Goal: Information Seeking & Learning: Learn about a topic

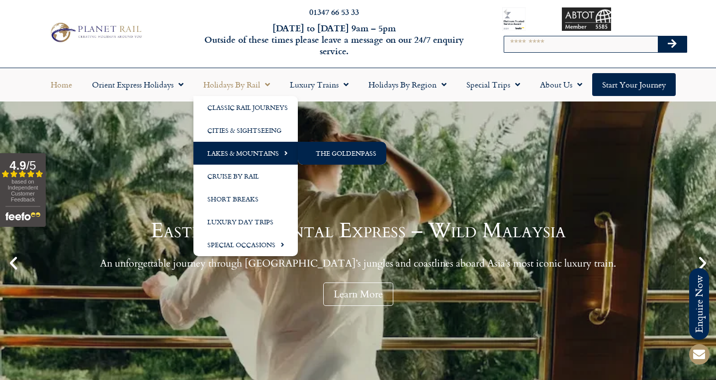
click at [319, 151] on link "The GoldenPass" at bounding box center [342, 153] width 89 height 23
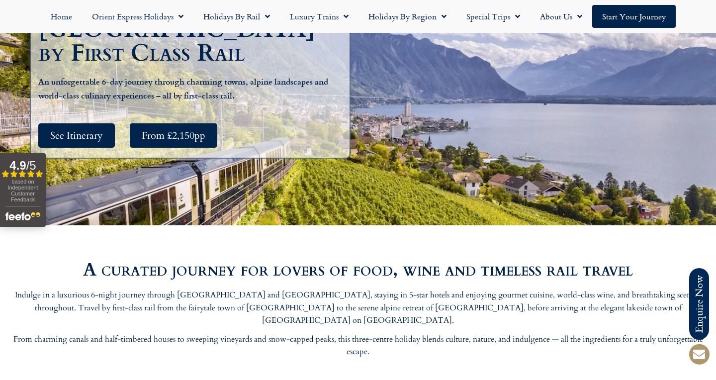
scroll to position [229, 0]
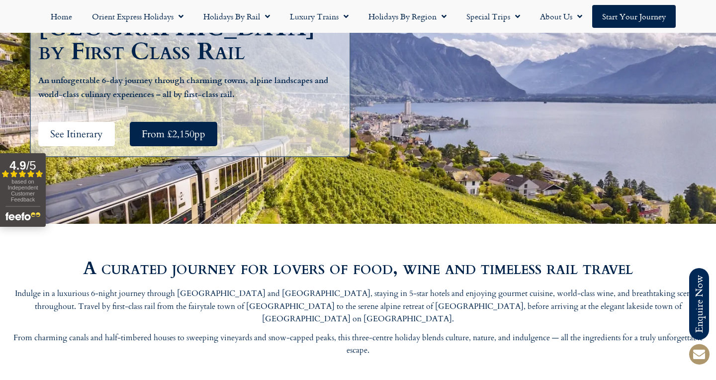
click at [68, 128] on span "See Itinerary" at bounding box center [76, 134] width 53 height 12
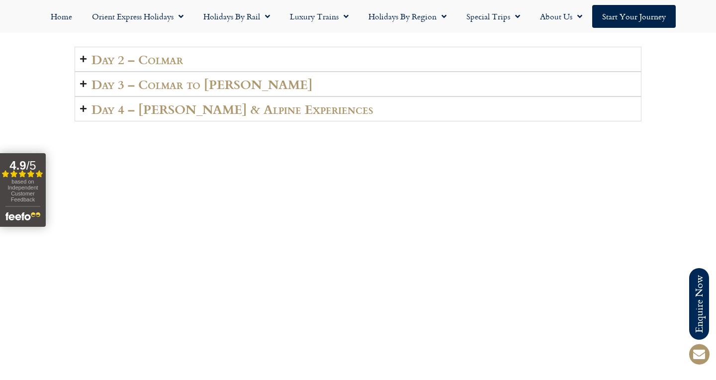
scroll to position [1653, 0]
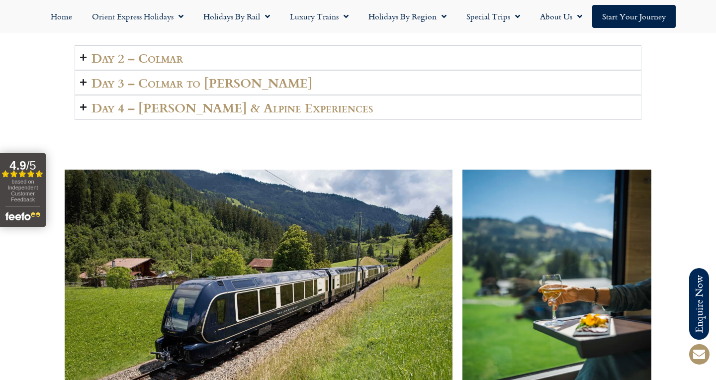
click at [209, 89] on h2 "Day 3 – Colmar to [PERSON_NAME]" at bounding box center [201, 83] width 221 height 14
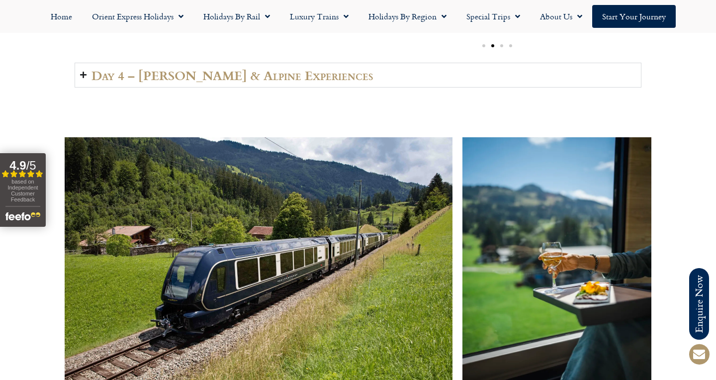
scroll to position [1709, 0]
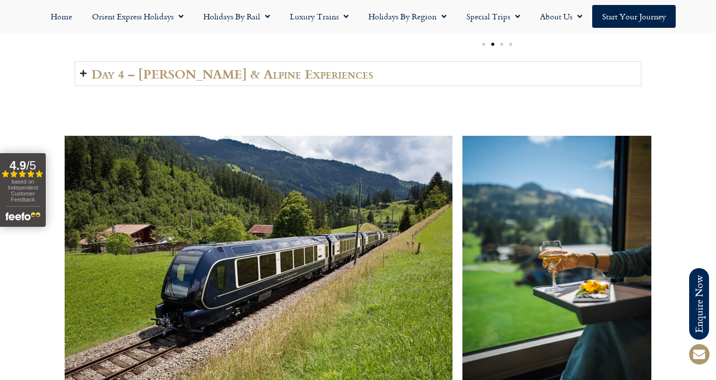
click at [83, 77] on icon "Accordion. Open links with Enter or Space, close with Escape, and navigate with…" at bounding box center [83, 73] width 6 height 7
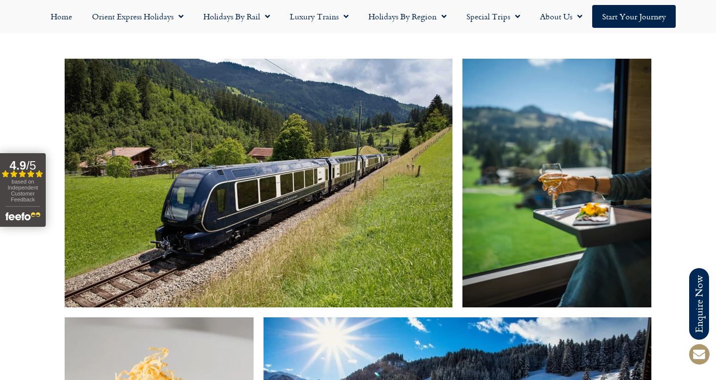
scroll to position [1807, 1]
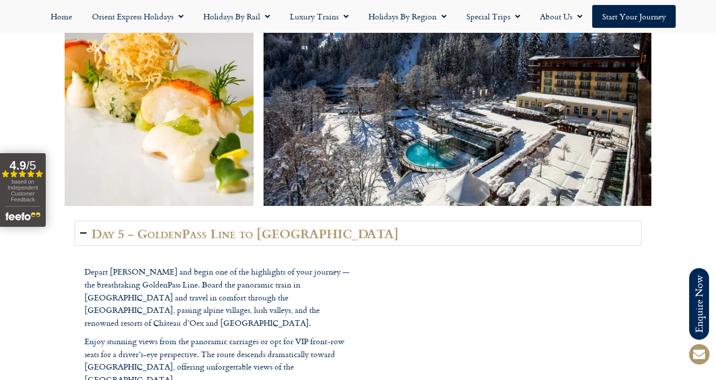
scroll to position [2179, 0]
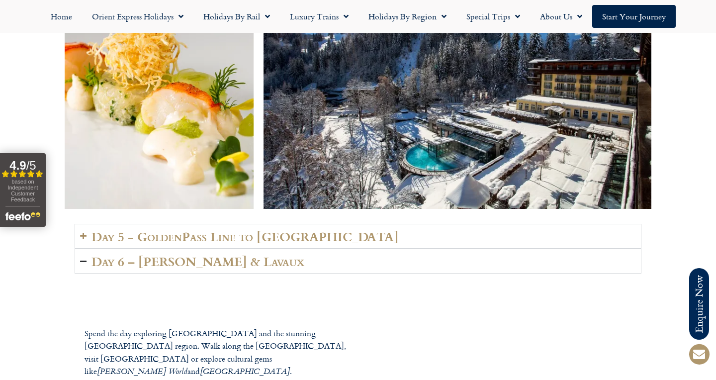
scroll to position [2171, 0]
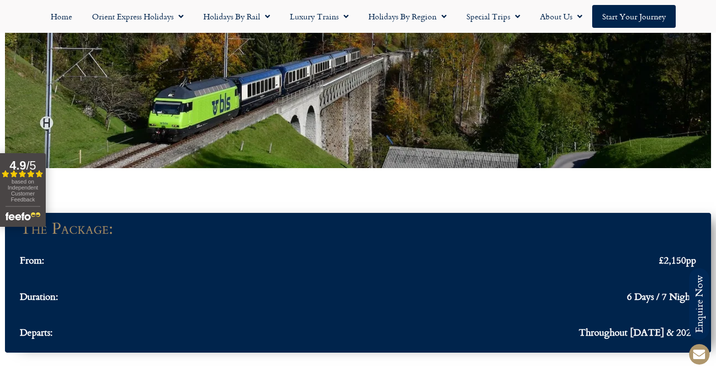
scroll to position [755, 0]
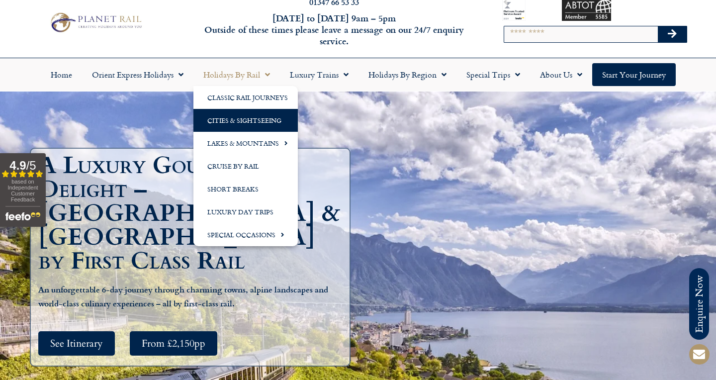
scroll to position [18, 0]
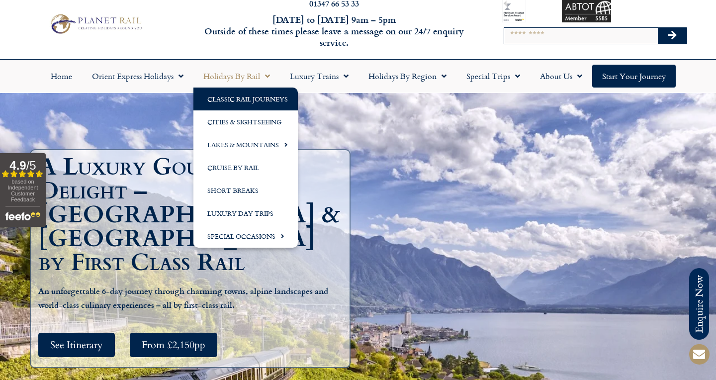
click at [245, 99] on link "Classic Rail Journeys" at bounding box center [245, 99] width 104 height 23
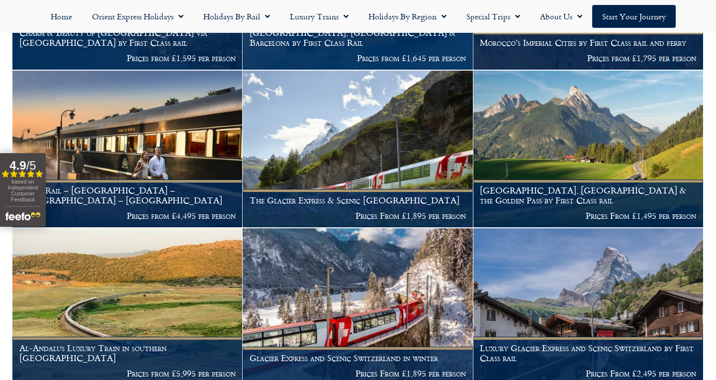
scroll to position [348, 0]
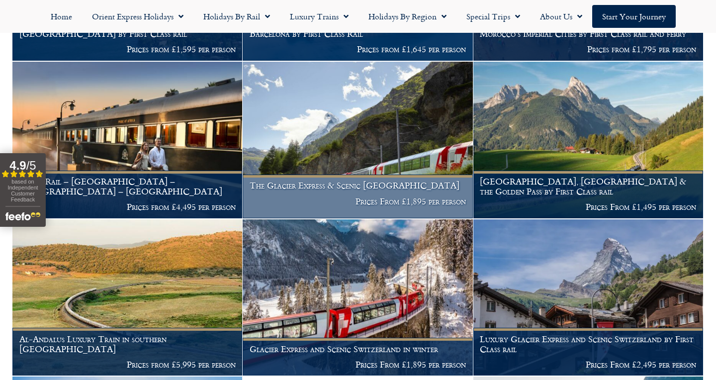
click at [309, 187] on h1 "The Glacier Express & Scenic Switzerland" at bounding box center [358, 185] width 216 height 10
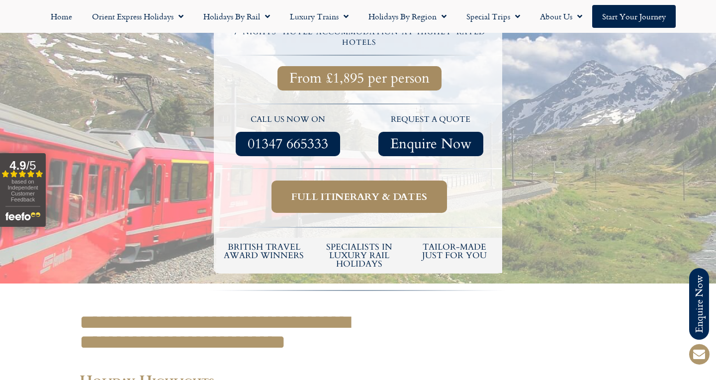
scroll to position [341, 0]
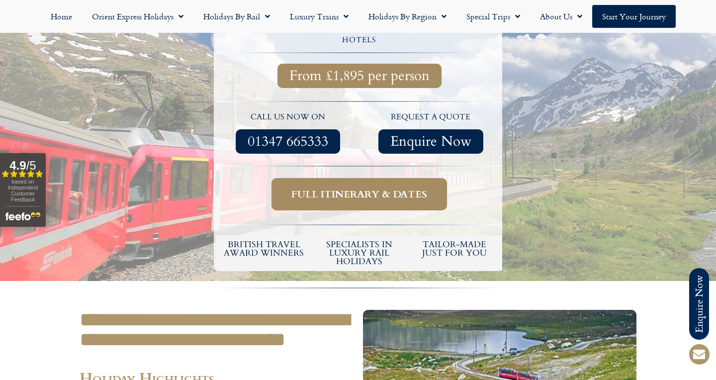
click at [332, 188] on span "Full itinerary & dates" at bounding box center [359, 194] width 136 height 12
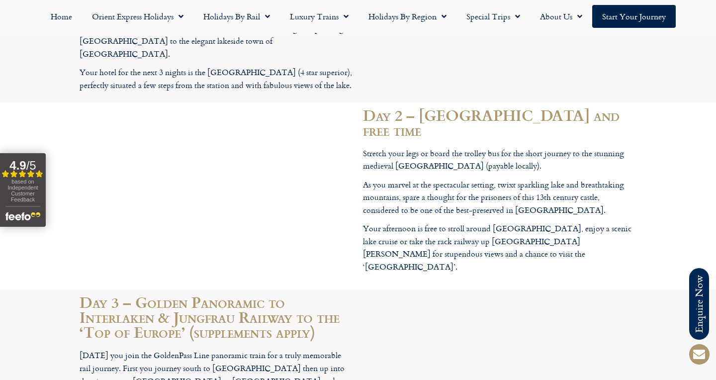
scroll to position [1735, 0]
